Goal: Information Seeking & Learning: Check status

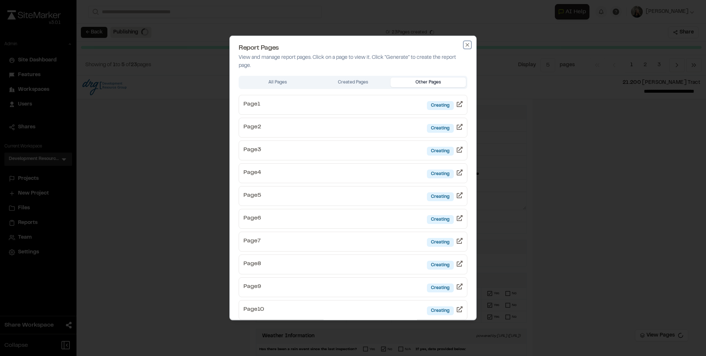
click at [465, 44] on icon "button" at bounding box center [466, 44] width 3 height 3
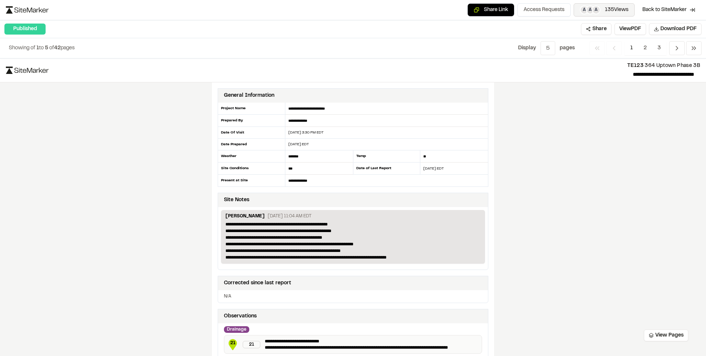
click at [600, 12] on button "A A A 135 Views" at bounding box center [604, 9] width 61 height 13
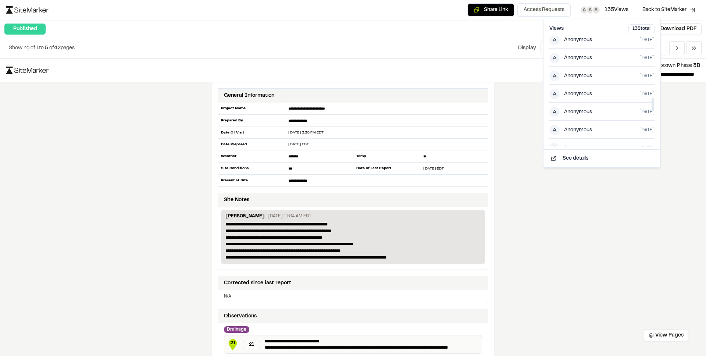
scroll to position [790, 0]
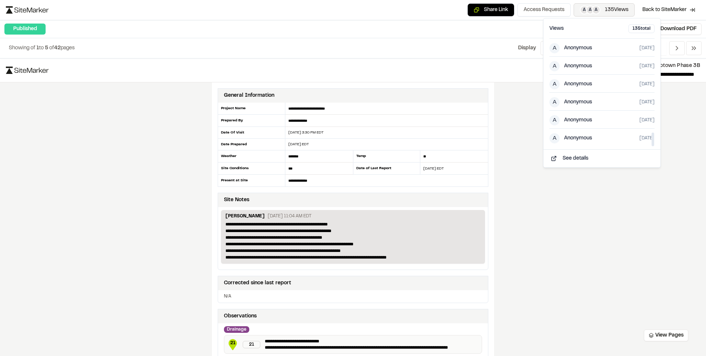
click at [597, 11] on span "A" at bounding box center [596, 10] width 9 height 9
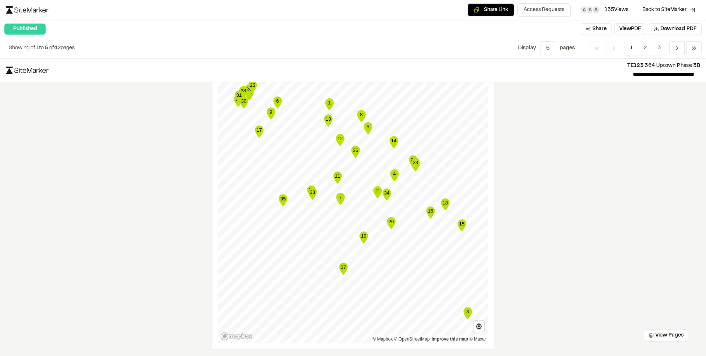
scroll to position [1250, 0]
click at [666, 32] on span "Download PDF" at bounding box center [678, 29] width 36 height 8
click at [280, 197] on text "35" at bounding box center [283, 199] width 6 height 6
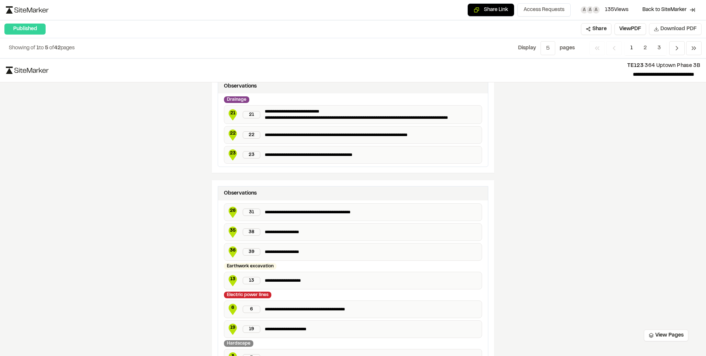
scroll to position [0, 0]
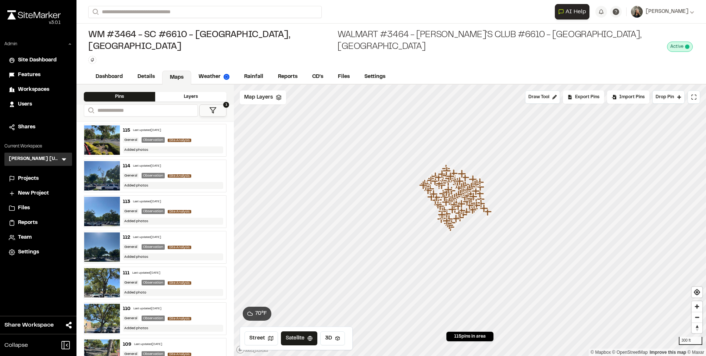
scroll to position [539, 0]
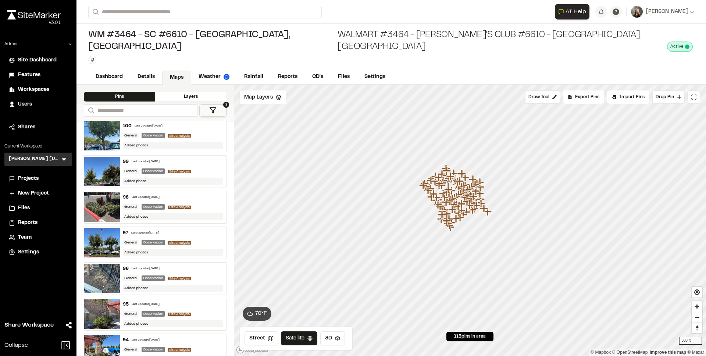
click at [33, 179] on span "Projects" at bounding box center [28, 179] width 21 height 8
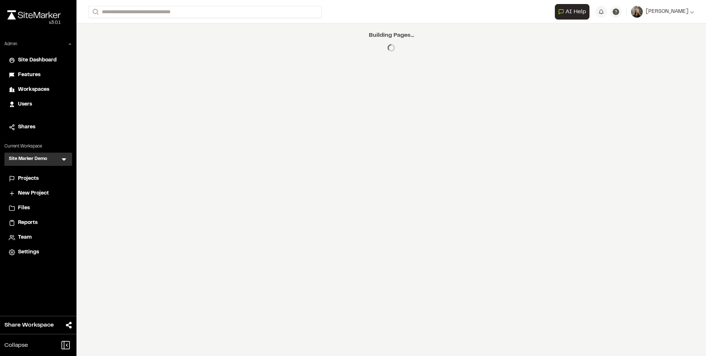
click at [43, 176] on div "Projects" at bounding box center [43, 179] width 50 height 8
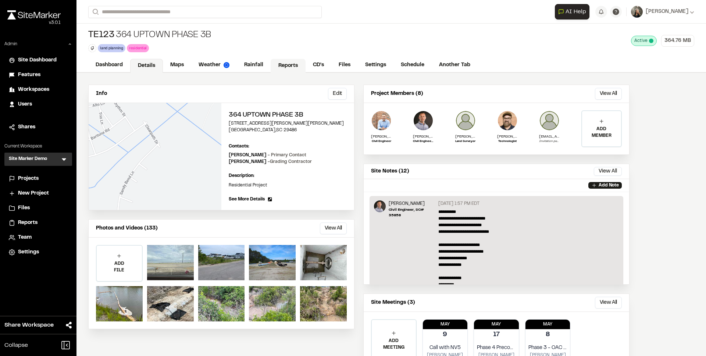
click at [287, 63] on link "Reports" at bounding box center [288, 66] width 35 height 14
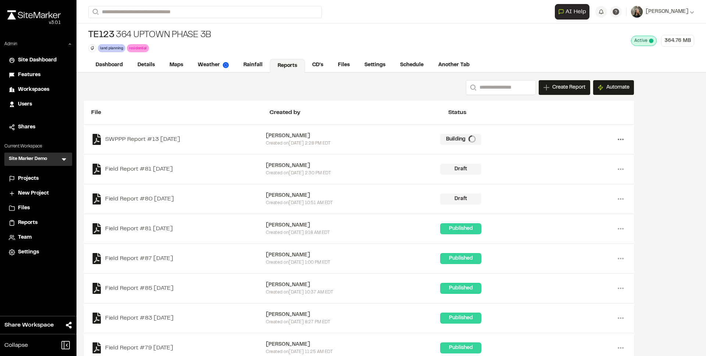
click at [621, 141] on icon at bounding box center [621, 139] width 12 height 12
click at [594, 153] on link "View" at bounding box center [594, 154] width 64 height 11
click at [618, 136] on icon at bounding box center [621, 139] width 12 height 12
click at [587, 156] on link "View" at bounding box center [594, 154] width 64 height 11
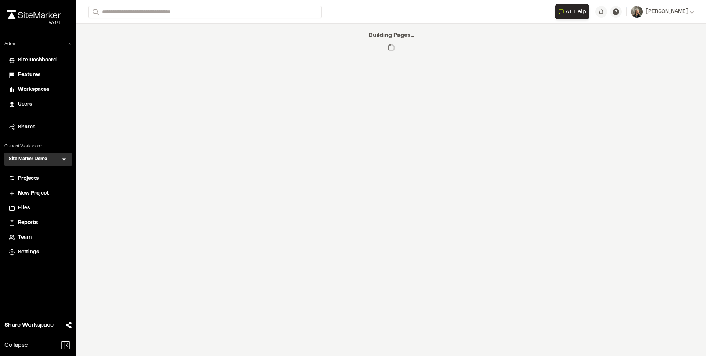
click at [40, 76] on div "Features" at bounding box center [43, 75] width 50 height 8
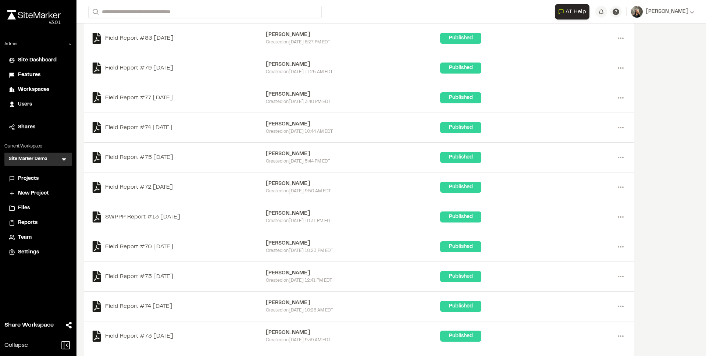
scroll to position [285, 0]
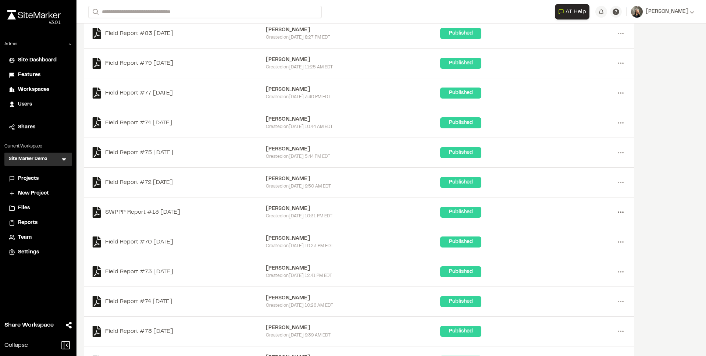
click at [620, 217] on icon at bounding box center [621, 212] width 12 height 12
click at [578, 229] on link "View" at bounding box center [594, 227] width 64 height 11
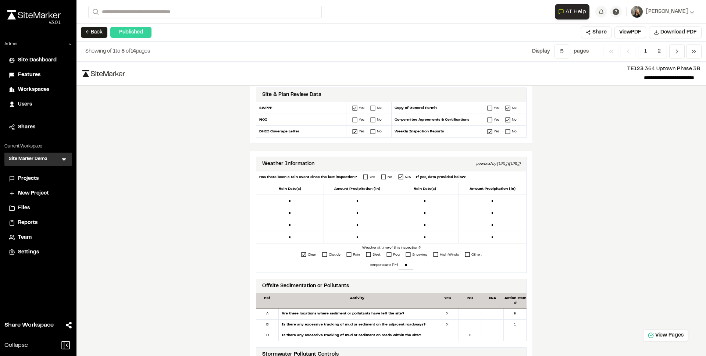
scroll to position [189, 0]
